Goal: Information Seeking & Learning: Learn about a topic

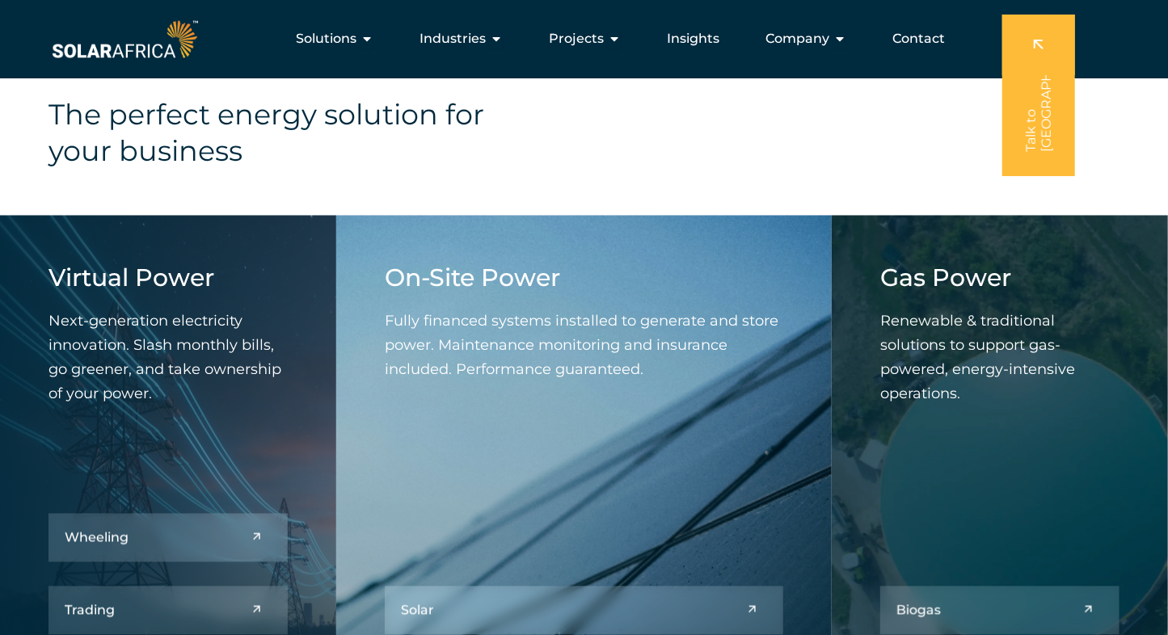
scroll to position [1617, 0]
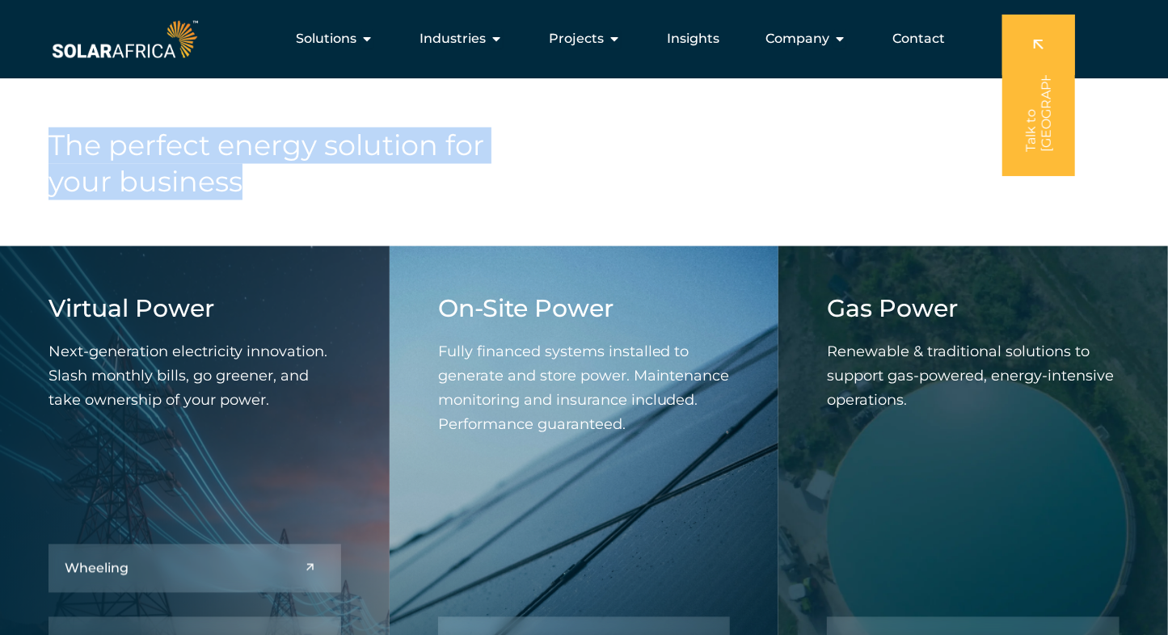
drag, startPoint x: 53, startPoint y: 141, endPoint x: 244, endPoint y: 180, distance: 195.7
click at [244, 180] on h4 "The perfect energy solution for your business" at bounding box center [298, 164] width 499 height 73
drag, startPoint x: 244, startPoint y: 180, endPoint x: 211, endPoint y: 165, distance: 36.5
copy h4 "The perfect energy solution for your business"
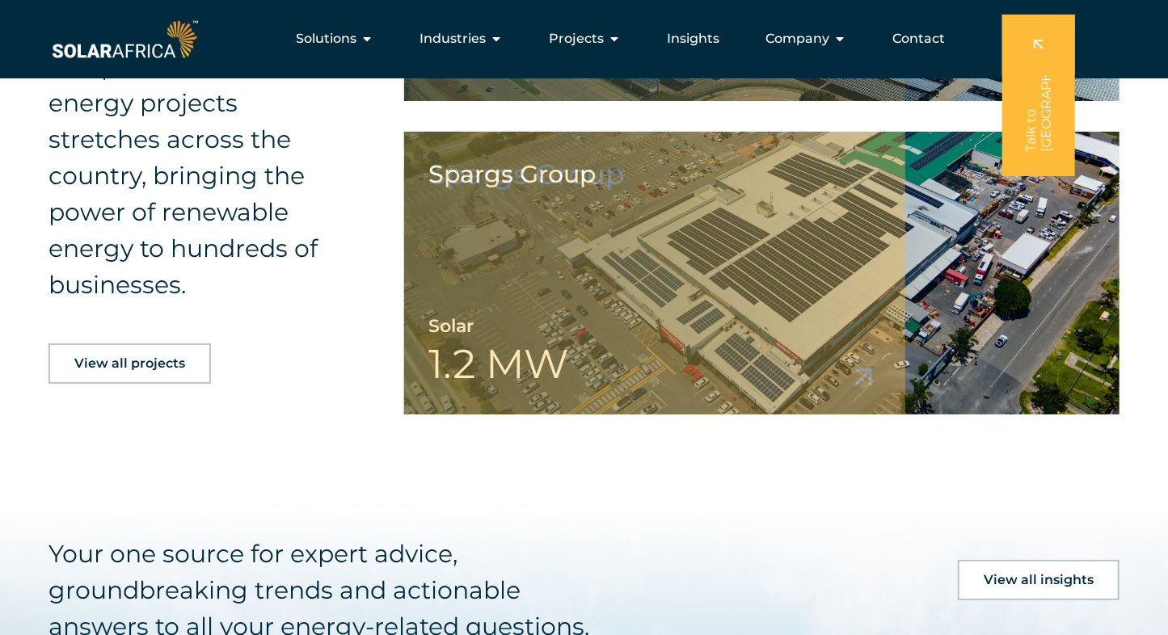
scroll to position [3515, 0]
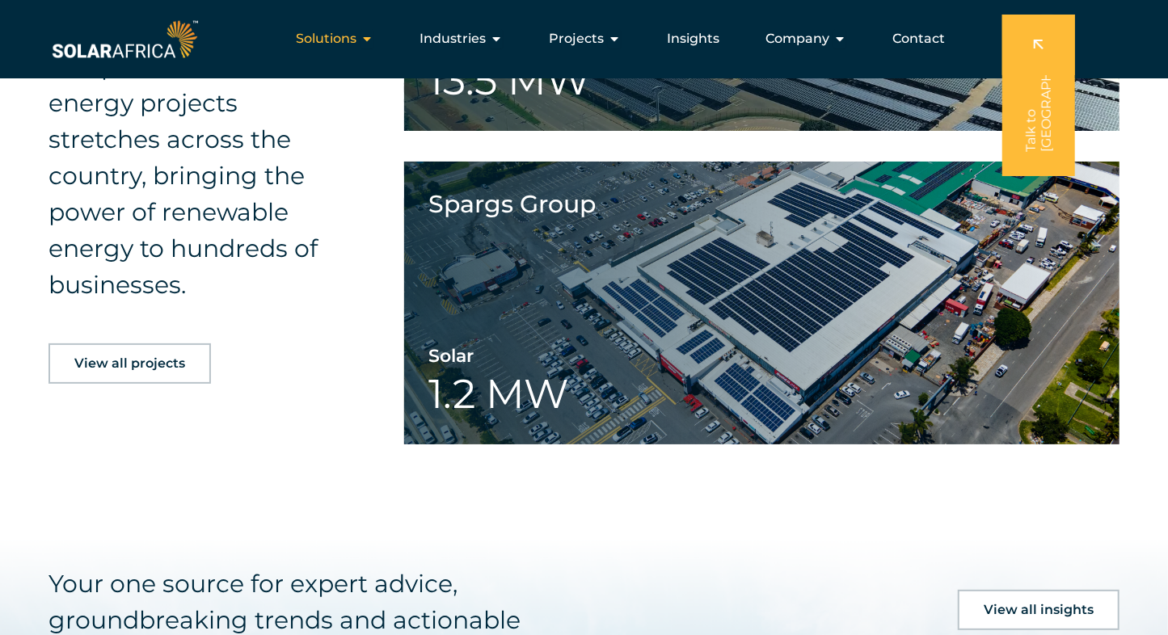
click at [346, 39] on span "Solutions" at bounding box center [326, 38] width 61 height 19
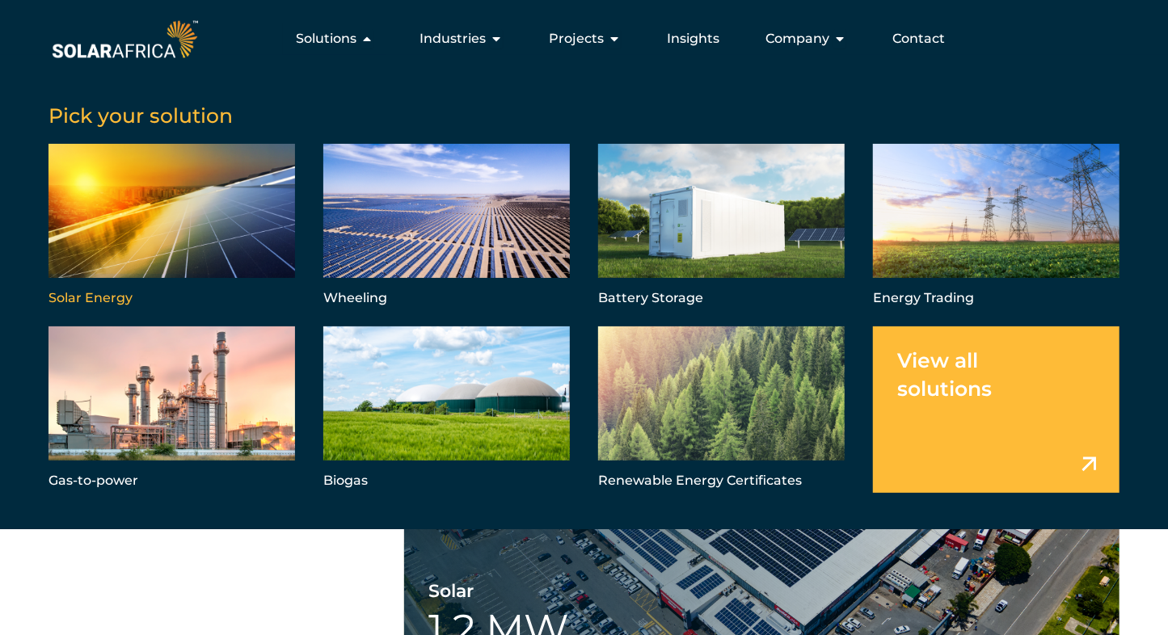
scroll to position [3246, 0]
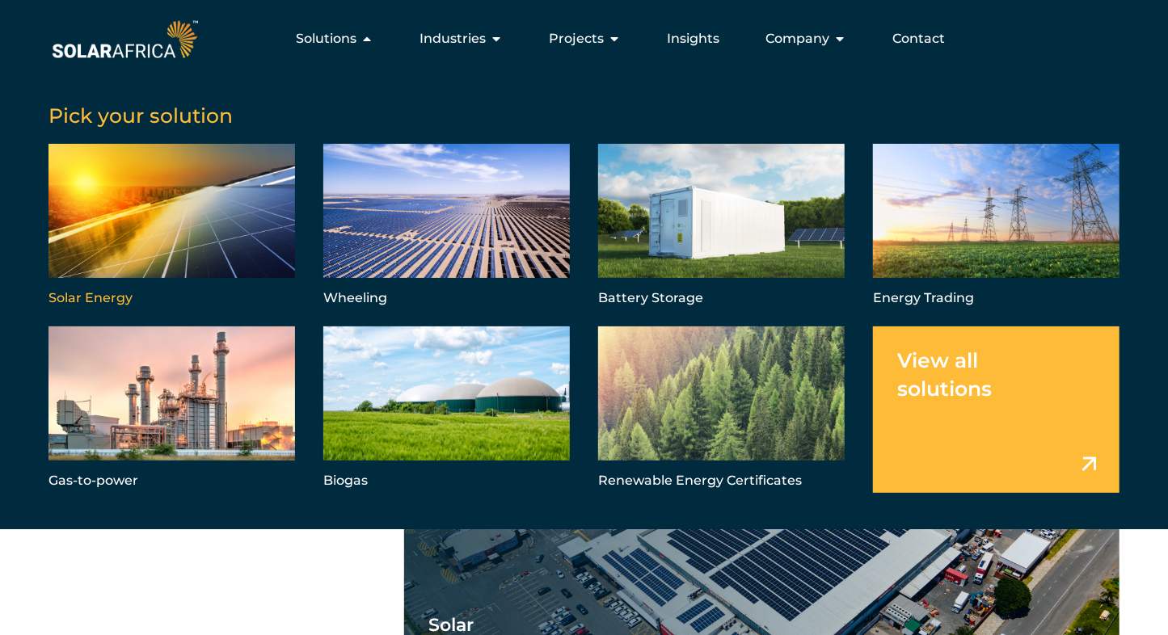
click at [221, 218] on link "Menu" at bounding box center [172, 227] width 247 height 167
